Goal: Communication & Community: Answer question/provide support

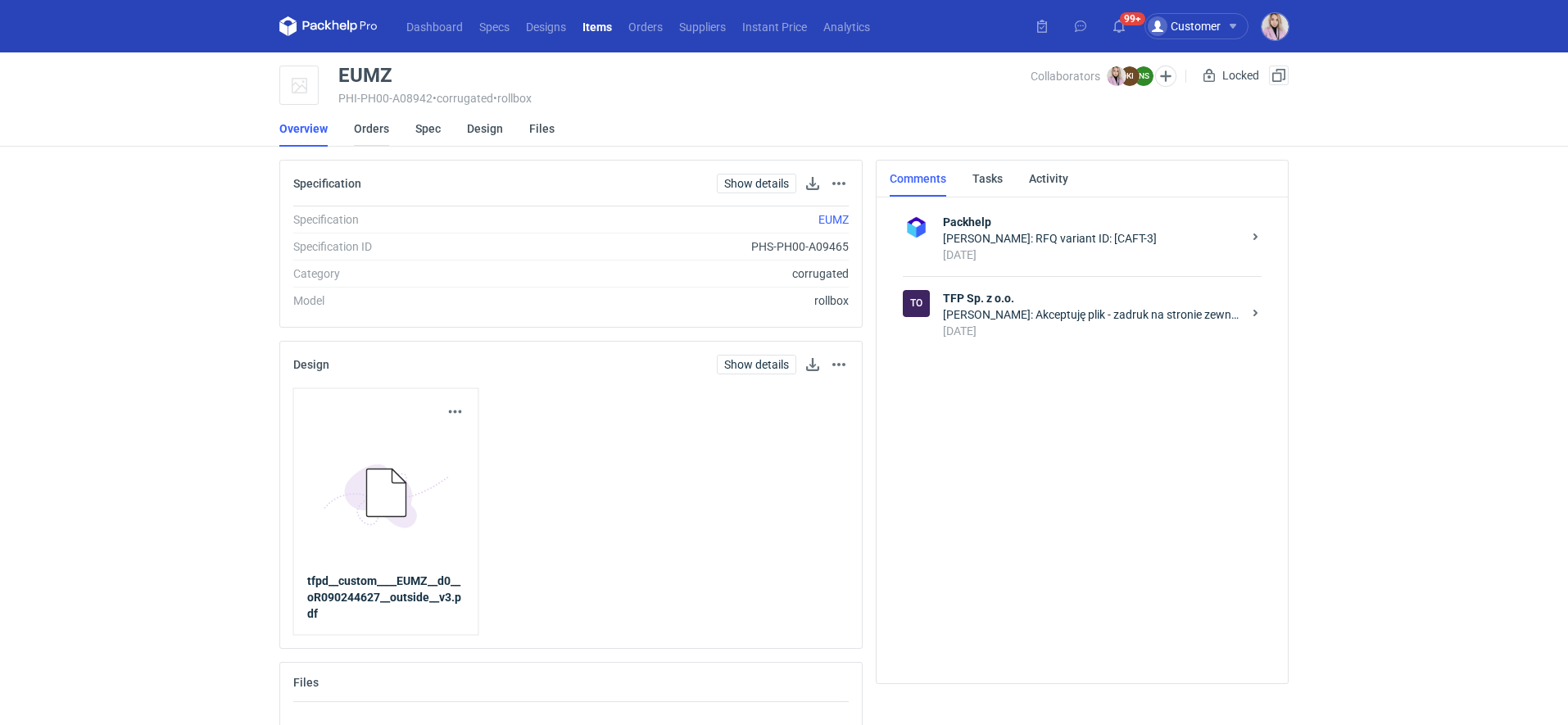
click at [380, 136] on link "Orders" at bounding box center [371, 128] width 35 height 36
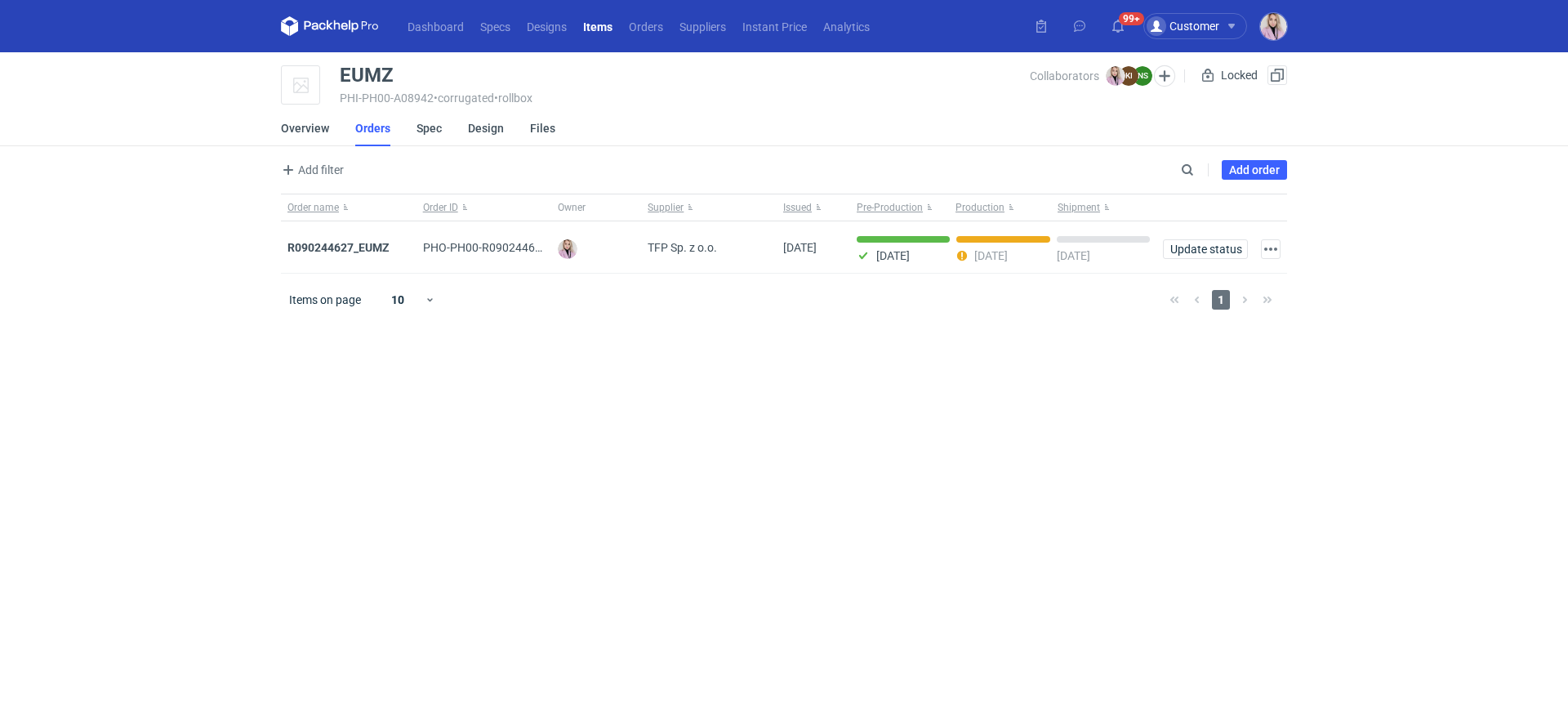
click at [365, 78] on div "EUMZ" at bounding box center [367, 75] width 54 height 20
click at [366, 78] on div "EUMZ" at bounding box center [367, 75] width 54 height 20
copy div "EUMZ"
click at [344, 241] on strong "R090244627_EUMZ" at bounding box center [338, 247] width 102 height 13
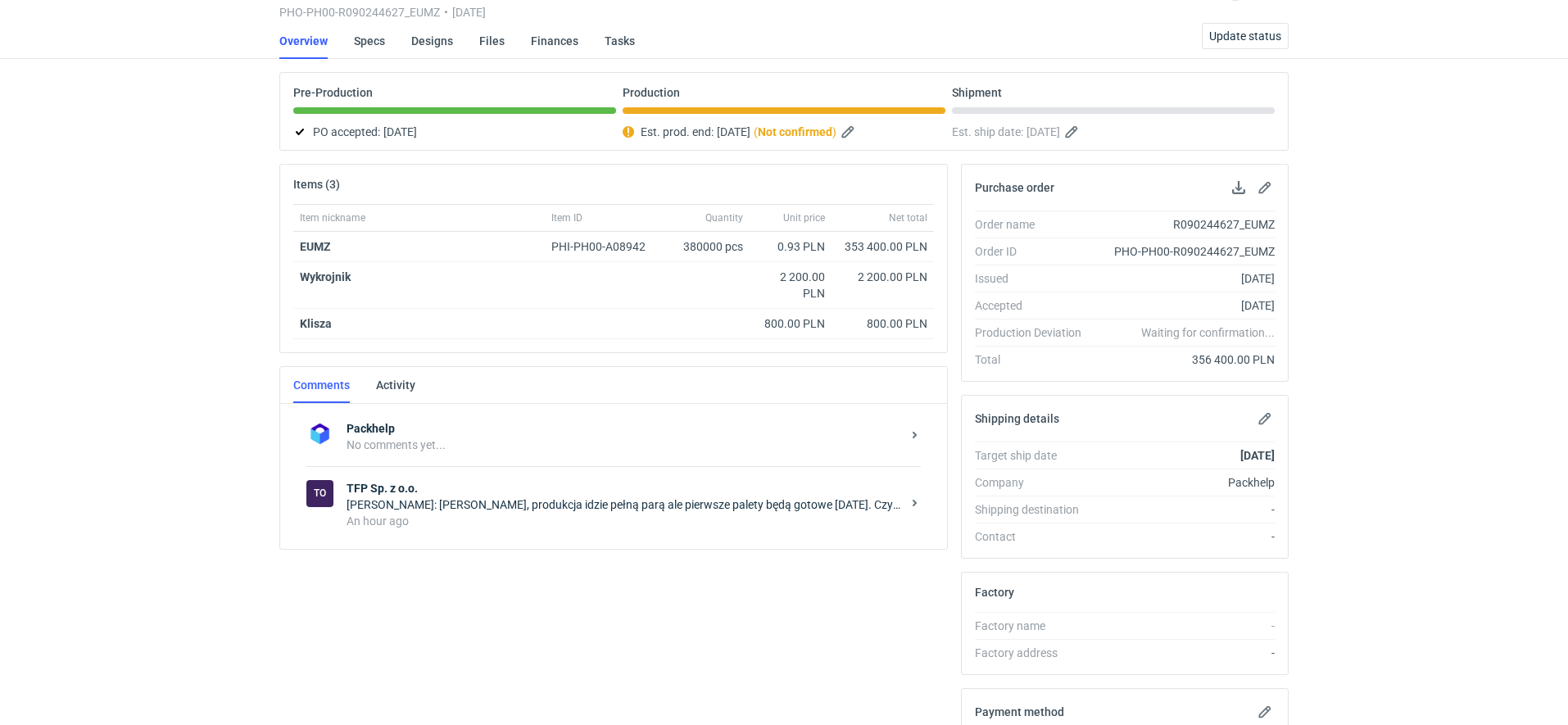
click at [548, 499] on div "Natalia Stępak: Pani Klaudio, produkcja idzie pełną parą ale pierwsze palety bę…" at bounding box center [623, 504] width 555 height 16
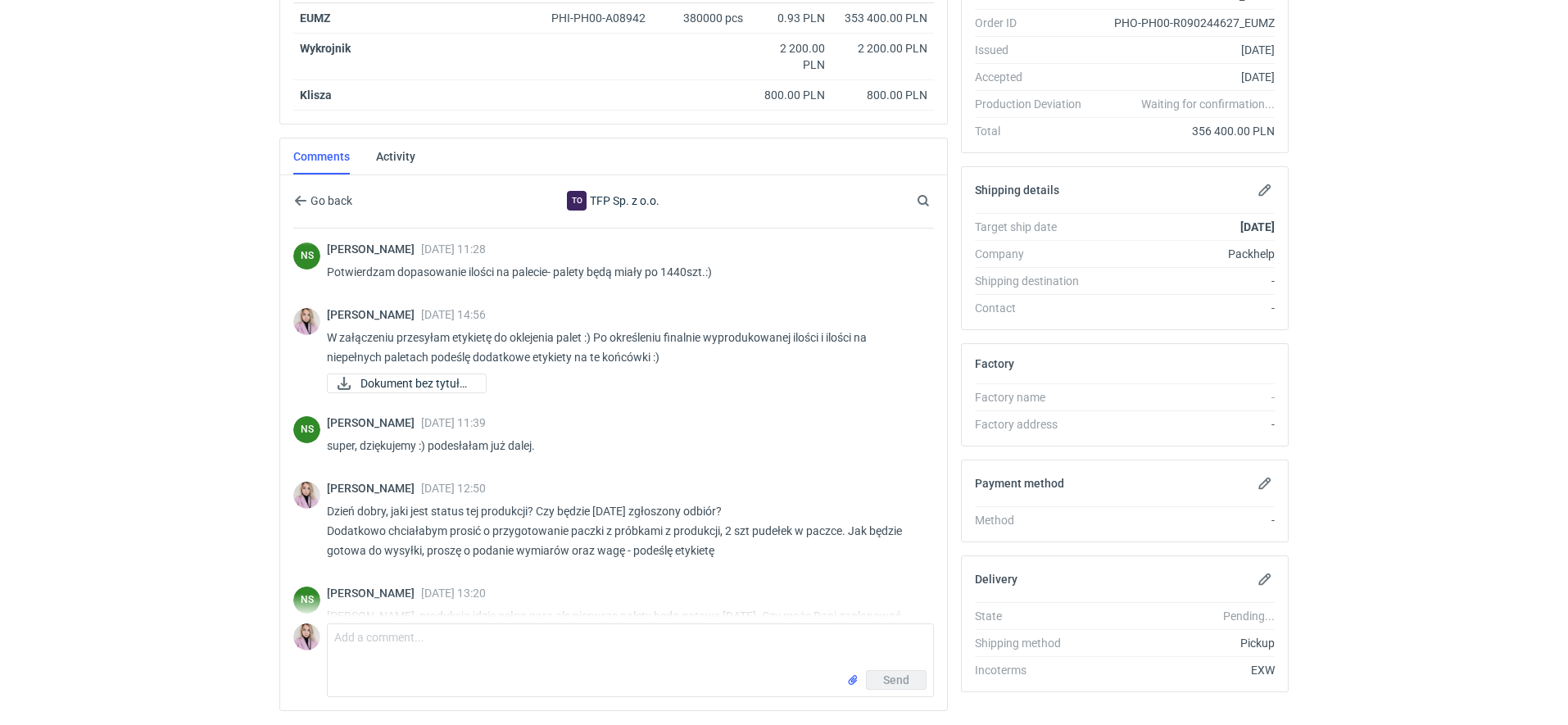
scroll to position [661, 0]
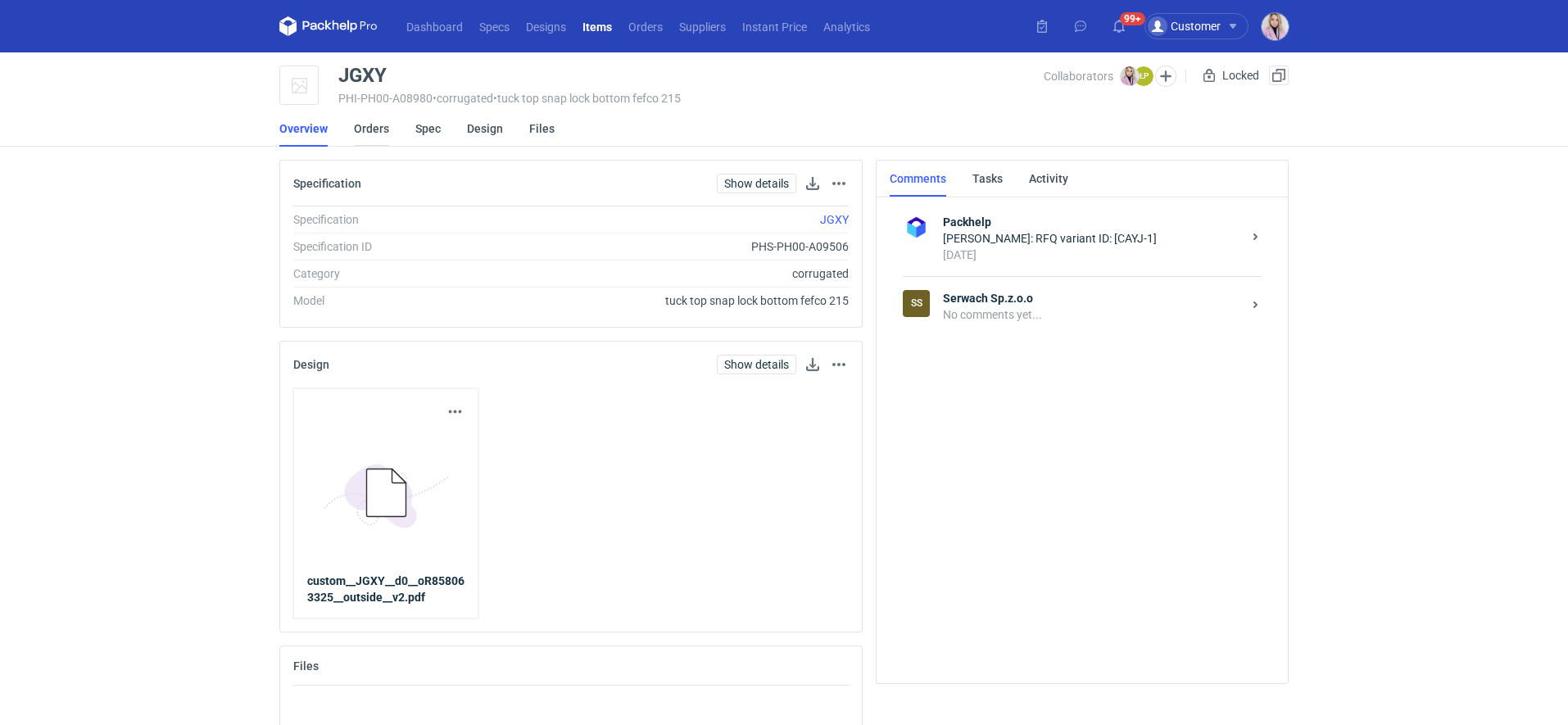
click at [372, 133] on link "Orders" at bounding box center [371, 128] width 35 height 36
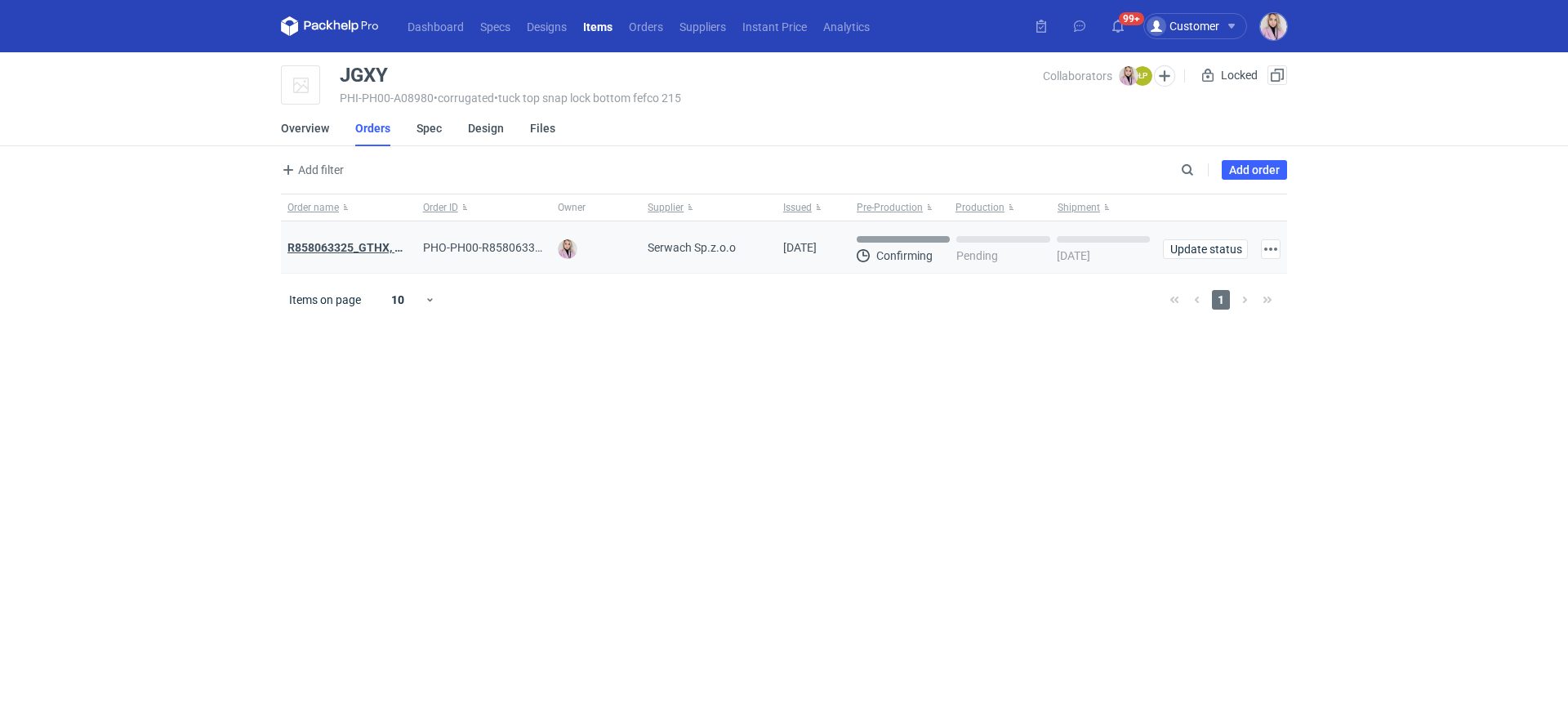
click at [356, 247] on strong "R858063325_GTHX, NNPL, JAAG, JGXY, QTVD, WZHN, ITNR, EUMI" at bounding box center [457, 247] width 340 height 13
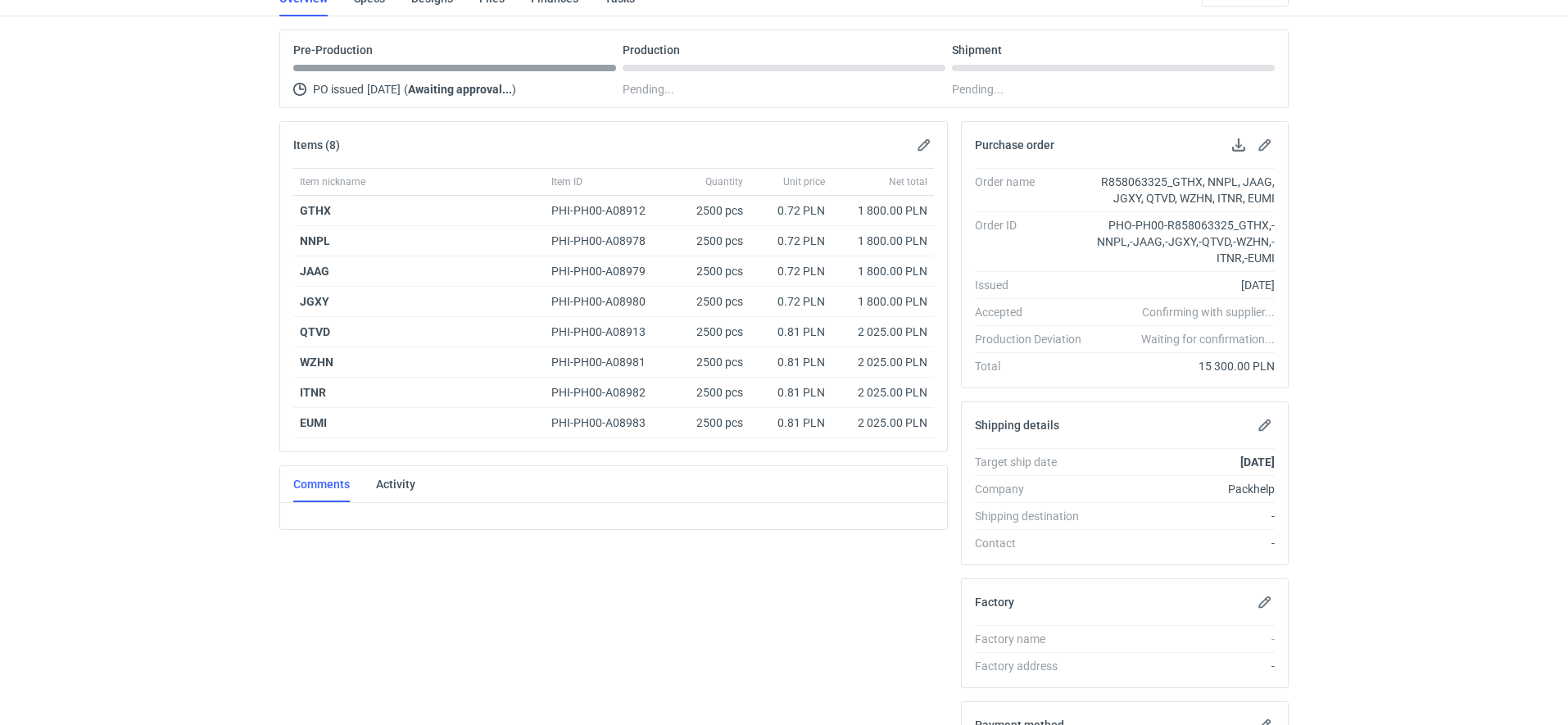
scroll to position [165, 0]
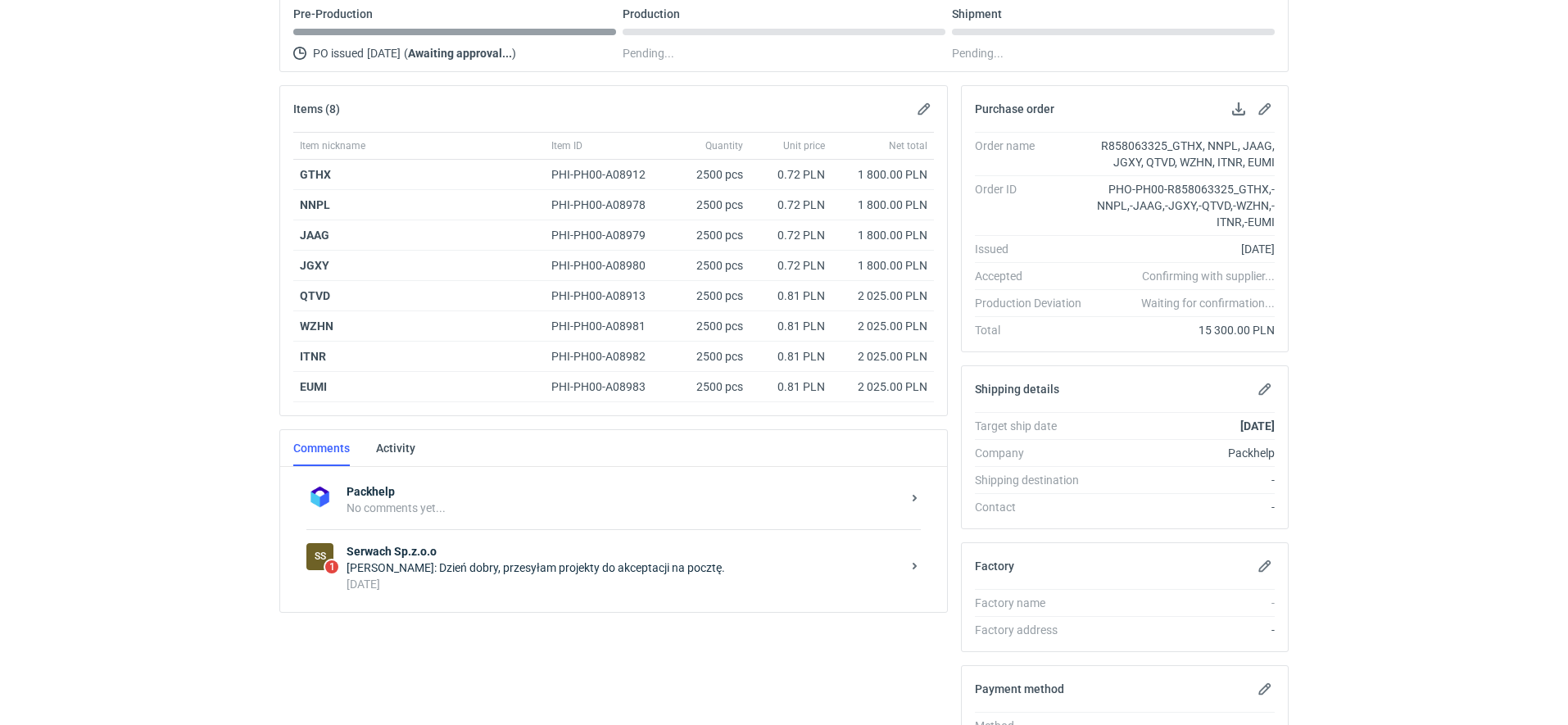
click at [446, 576] on div "2 days ago" at bounding box center [623, 584] width 555 height 16
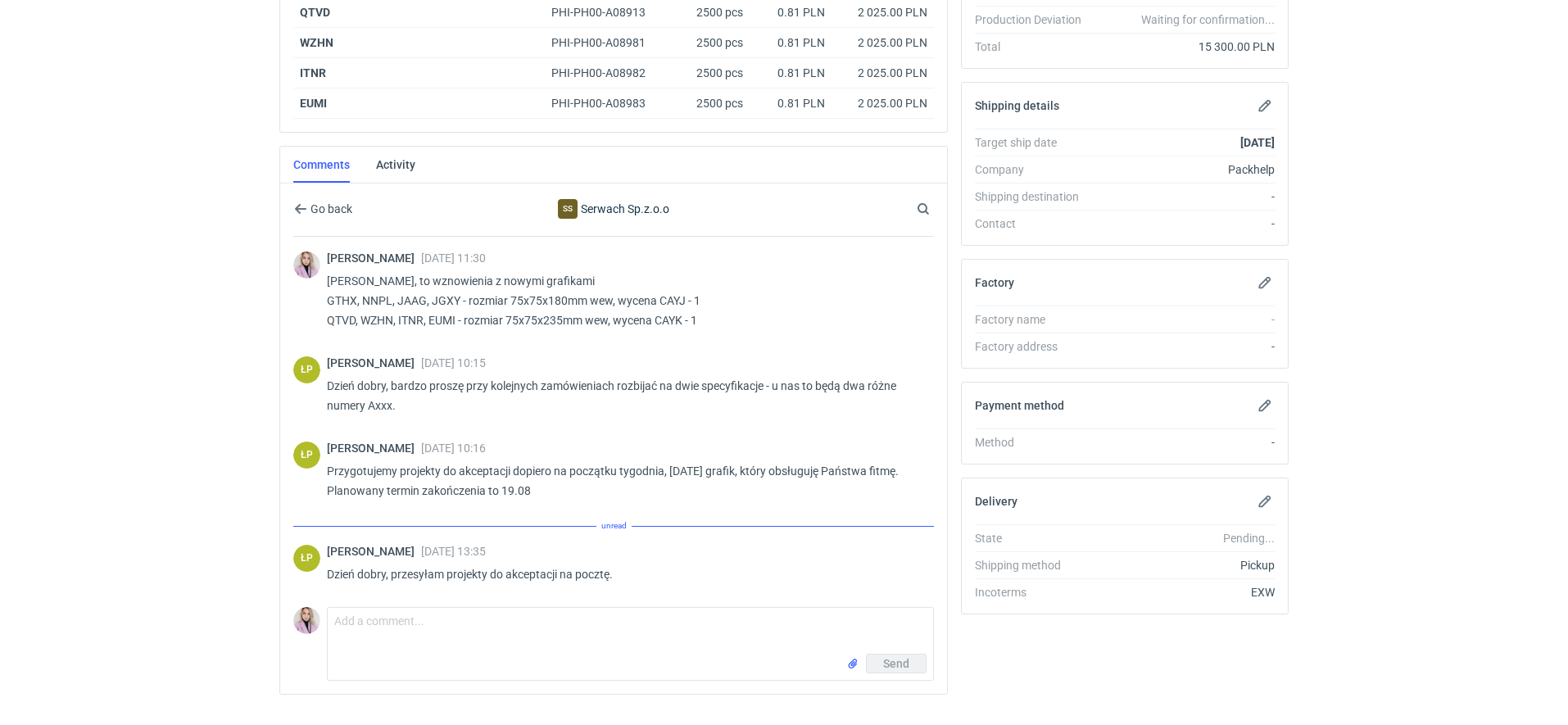
scroll to position [455, 0]
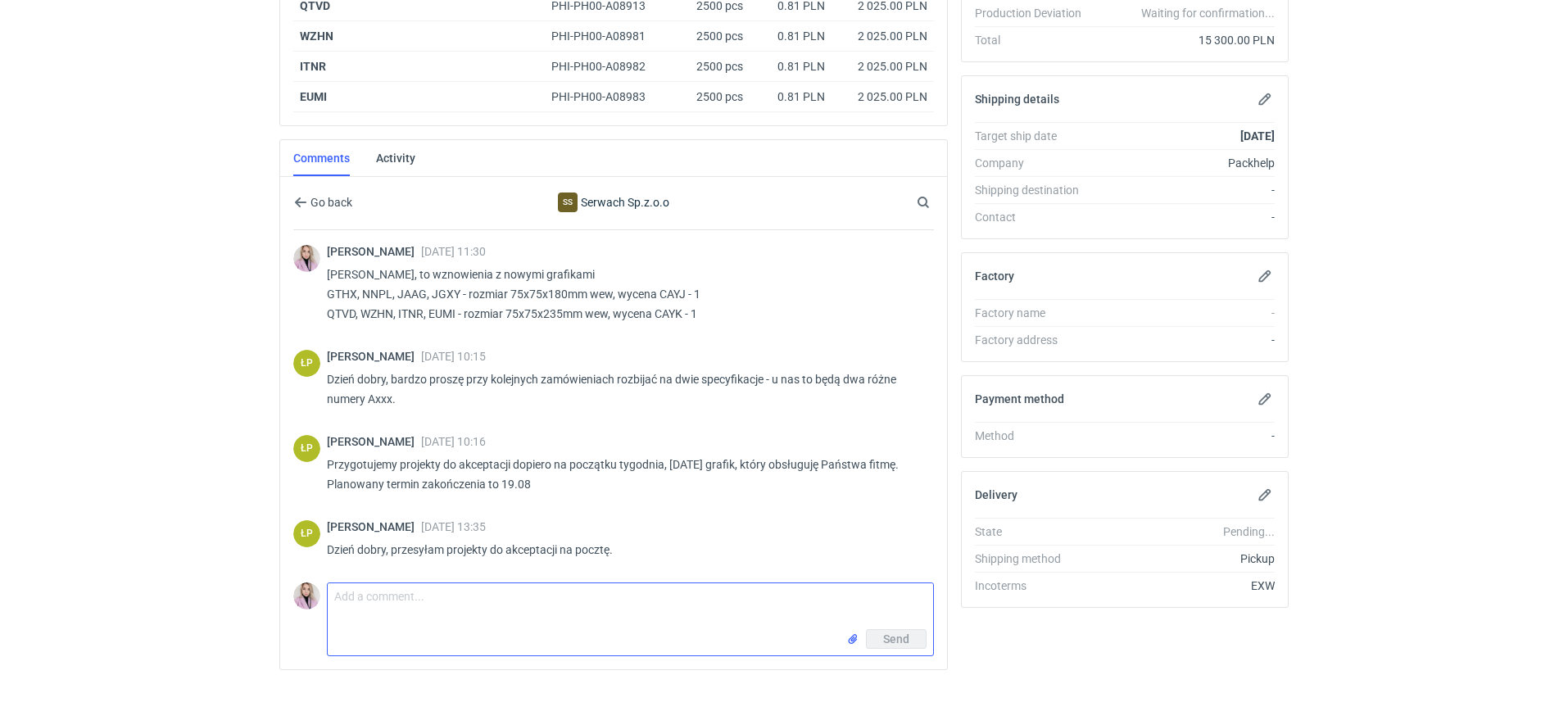
click at [398, 593] on textarea "Comment message" at bounding box center [630, 606] width 605 height 46
type textarea "Panie Łukaszu, czy tutaj termin pozostaje bez zmian? czy mogę prosić o potwierd…"
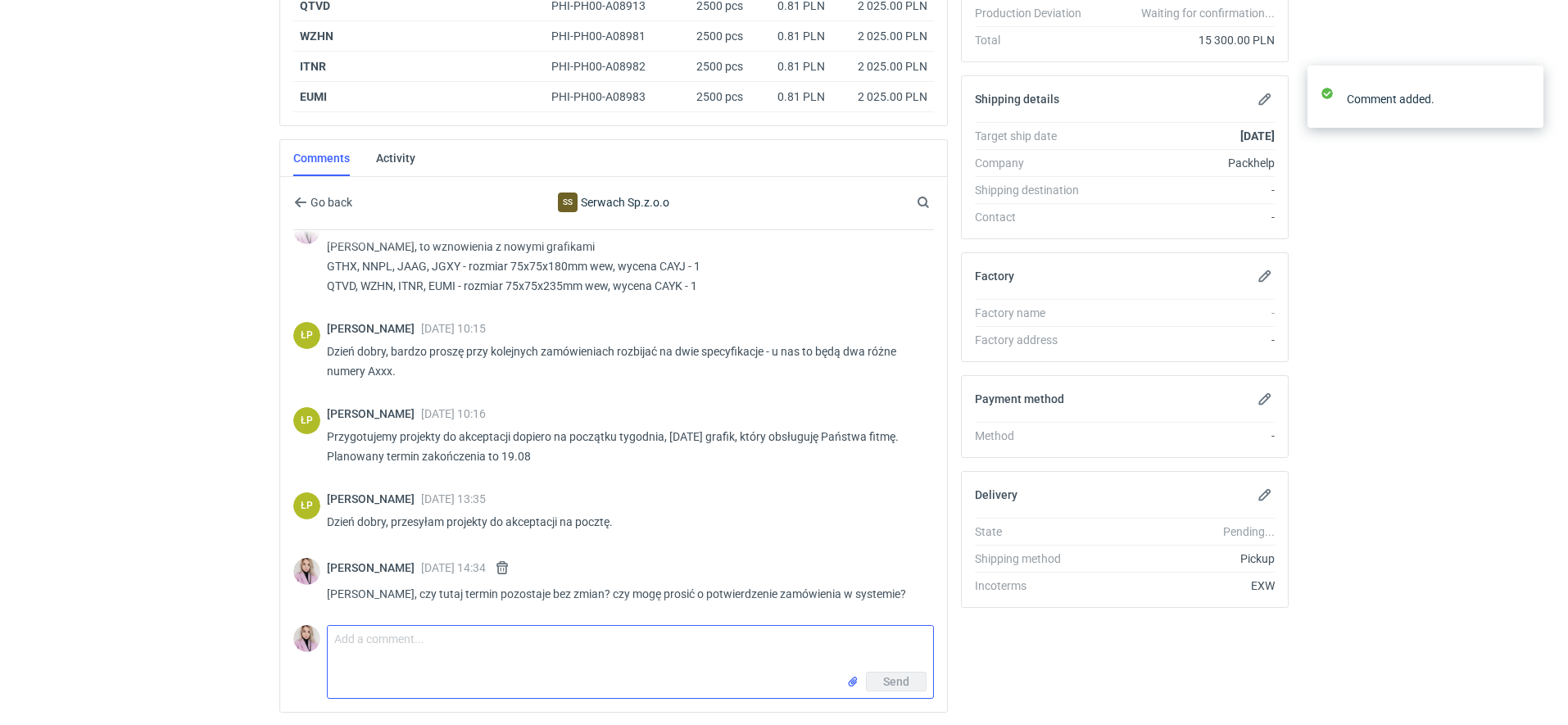
scroll to position [29, 0]
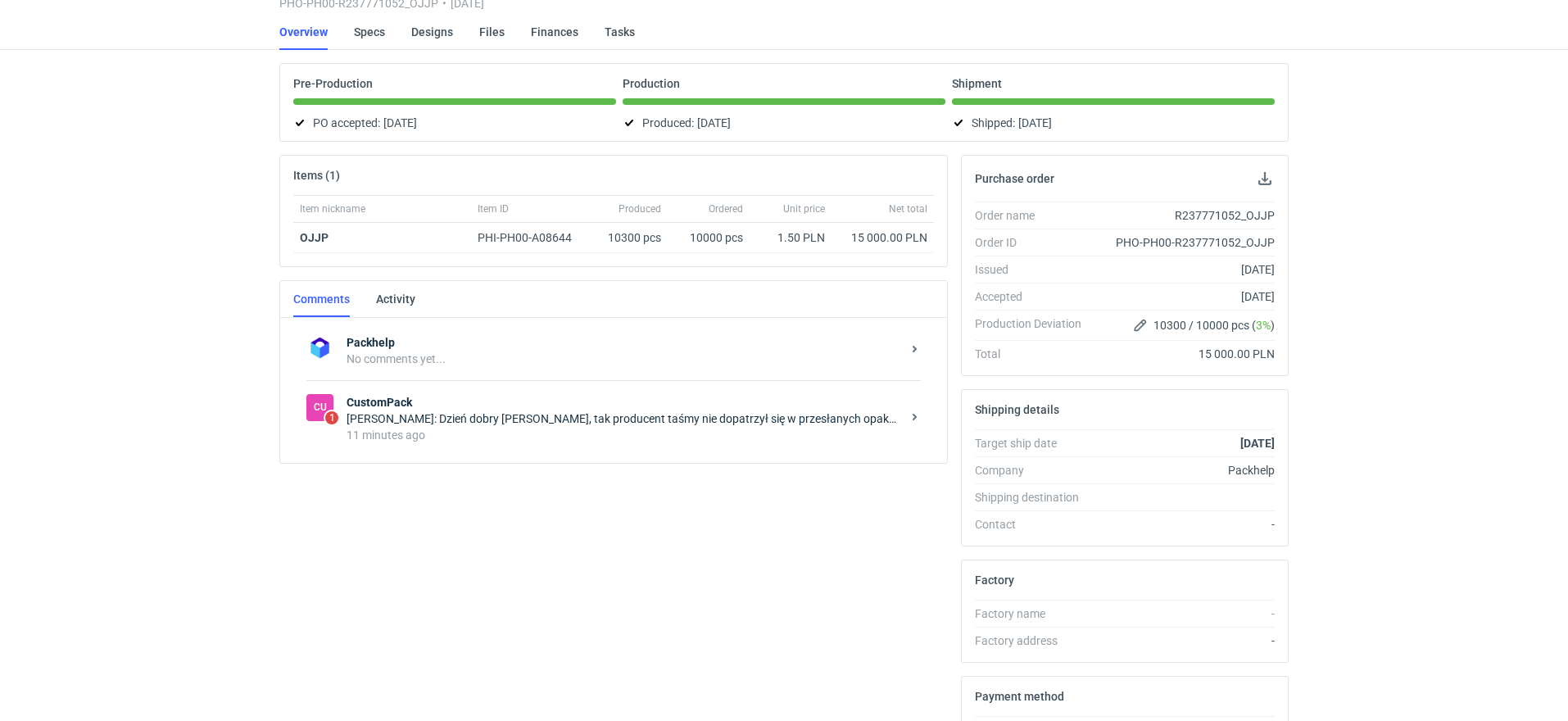
click at [563, 427] on div "11 minutes ago" at bounding box center [623, 434] width 555 height 16
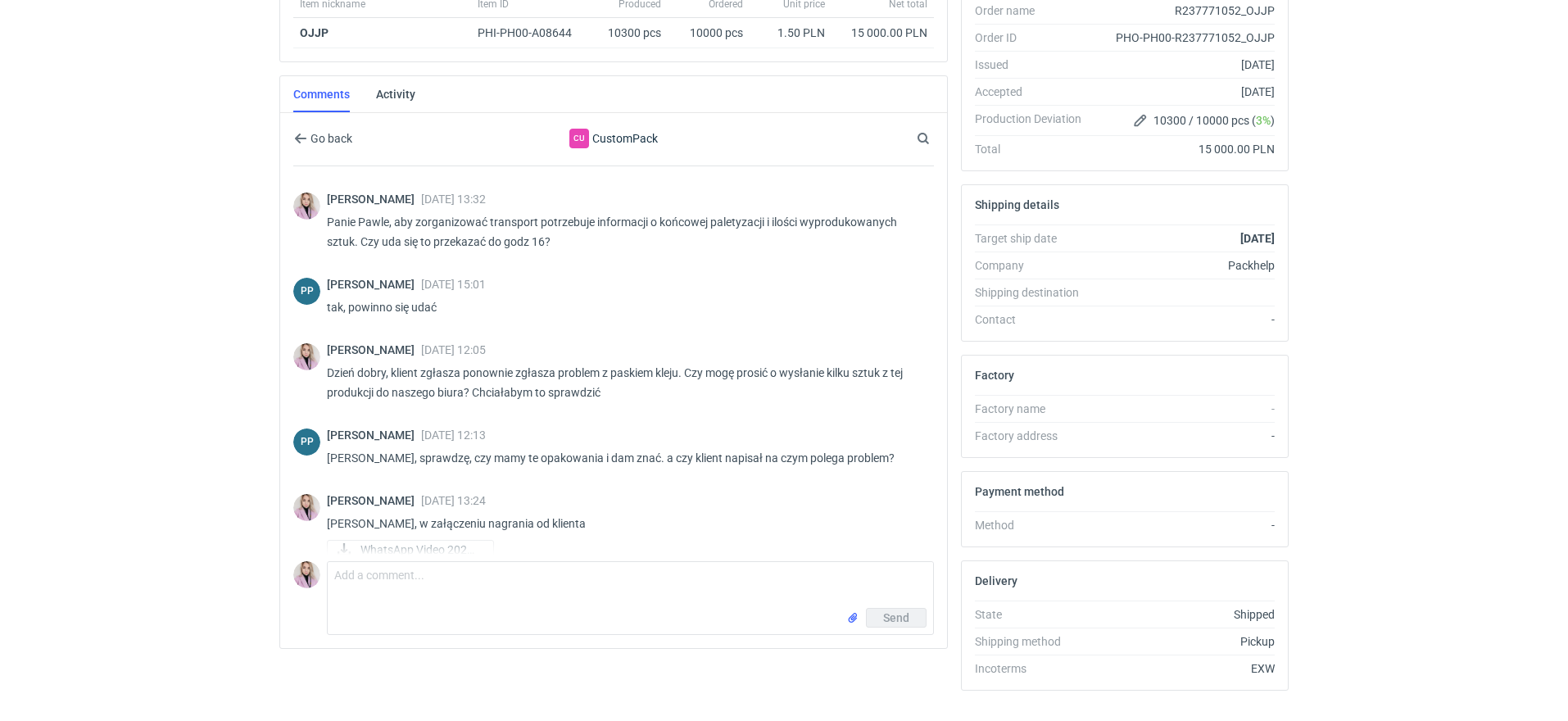
scroll to position [702, 0]
click at [578, 381] on p "Dzień dobry, klient zgłasza ponownie zgłasza problem z paskiem kleju. Czy mogę …" at bounding box center [623, 381] width 594 height 39
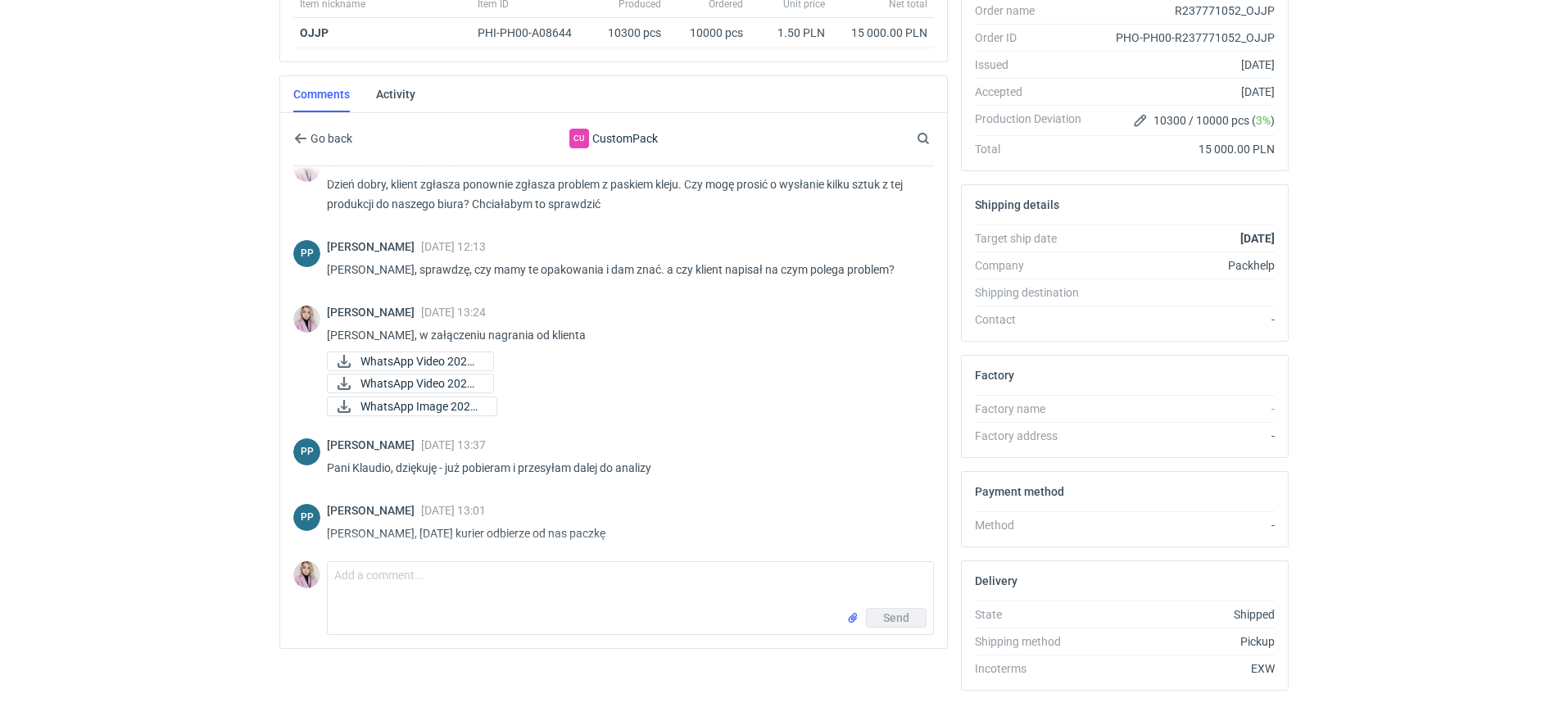
scroll to position [891, 0]
